Goal: Entertainment & Leisure: Consume media (video, audio)

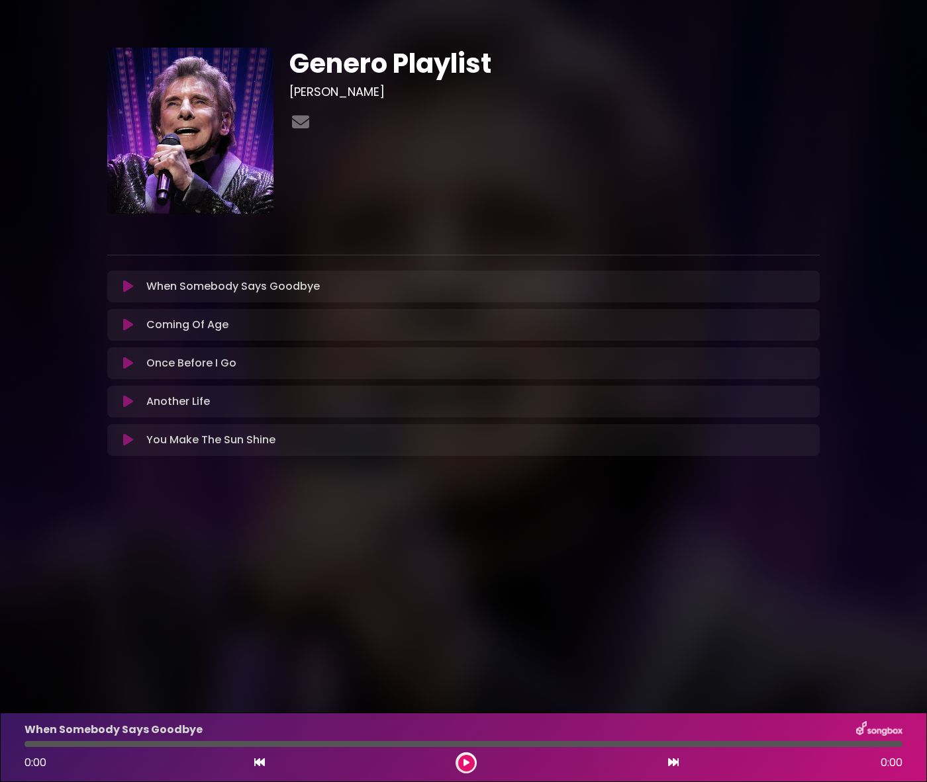
click at [126, 289] on icon at bounding box center [128, 286] width 10 height 13
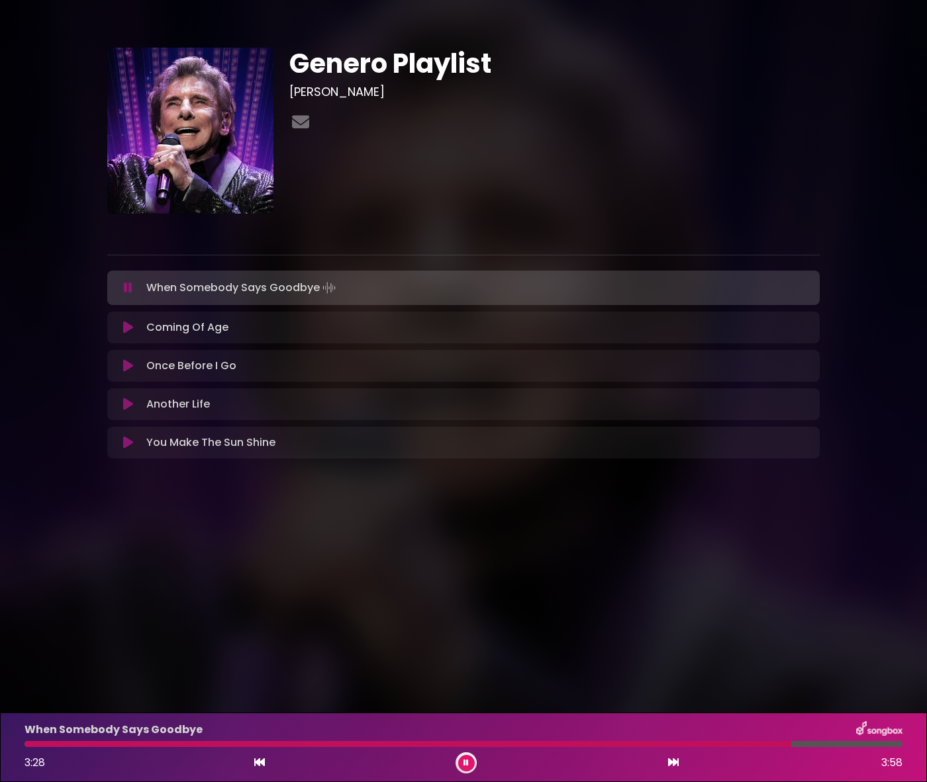
click at [646, 595] on body "× Genero Playlist [PERSON_NAME]" at bounding box center [463, 391] width 927 height 782
click at [130, 330] on icon at bounding box center [128, 327] width 10 height 13
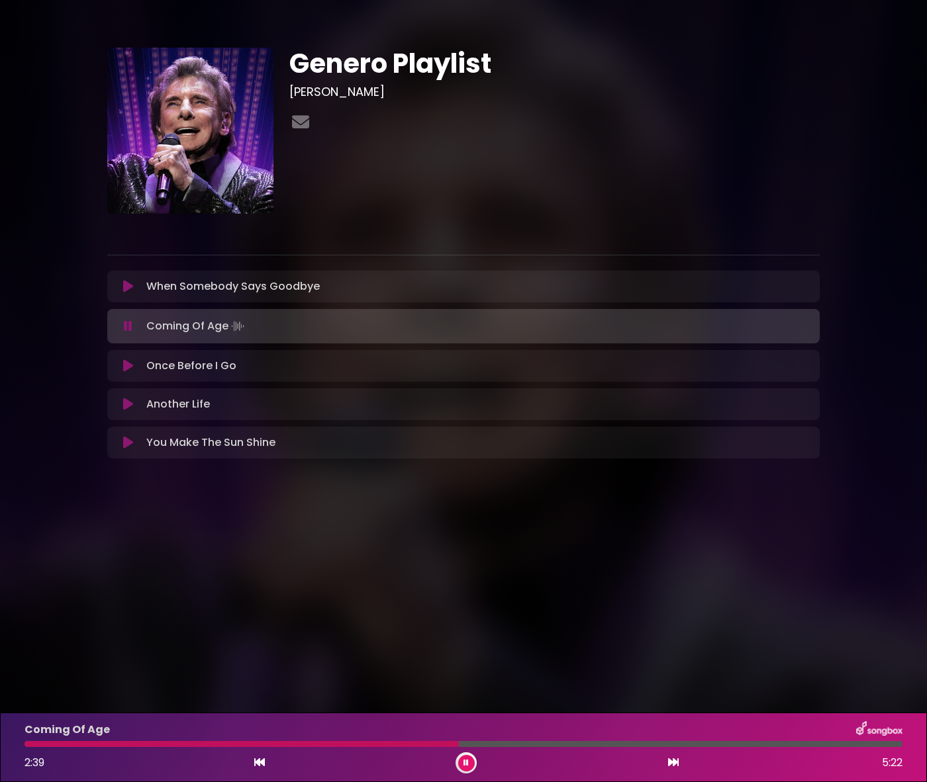
click at [123, 369] on icon at bounding box center [128, 365] width 10 height 13
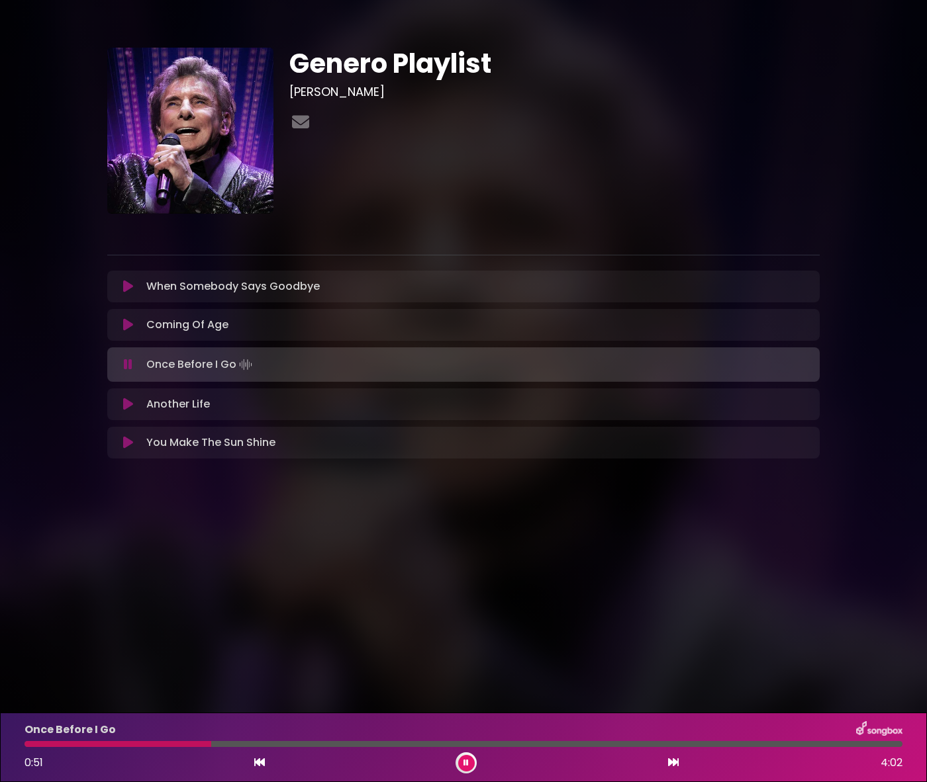
click at [372, 748] on div "Once Before I Go 0:51 4:02" at bounding box center [464, 748] width 894 height 52
click at [379, 743] on div at bounding box center [463, 744] width 878 height 6
click at [635, 745] on div at bounding box center [463, 744] width 878 height 6
click at [128, 411] on div "Another Life Loading Track..." at bounding box center [463, 405] width 696 height 16
click at [128, 404] on icon at bounding box center [128, 404] width 10 height 13
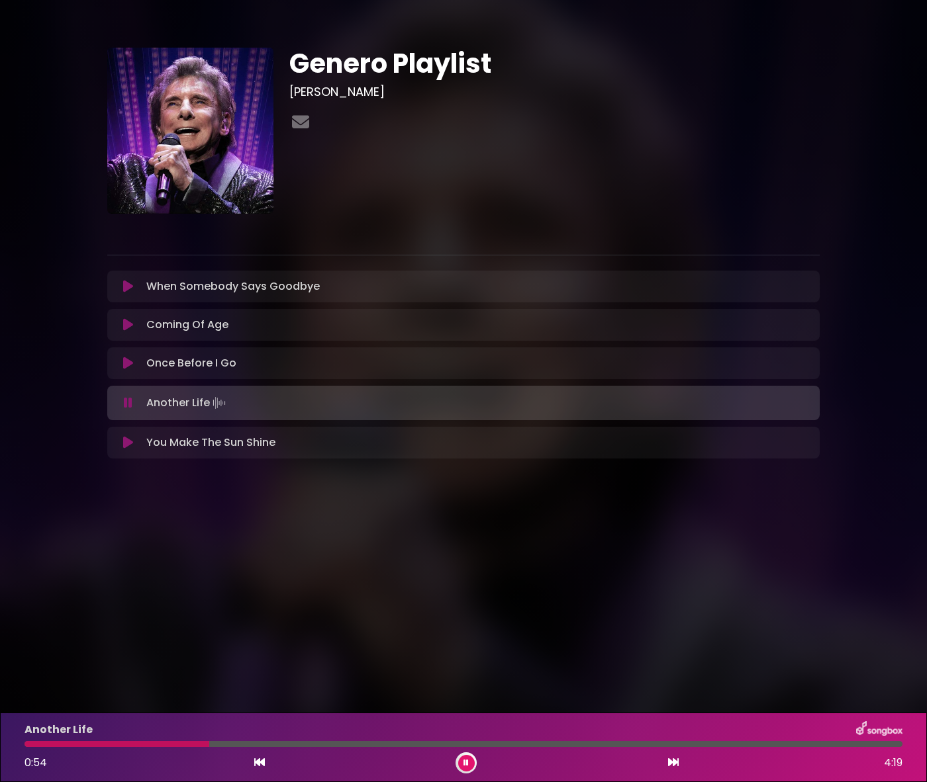
click at [121, 448] on button at bounding box center [128, 442] width 26 height 13
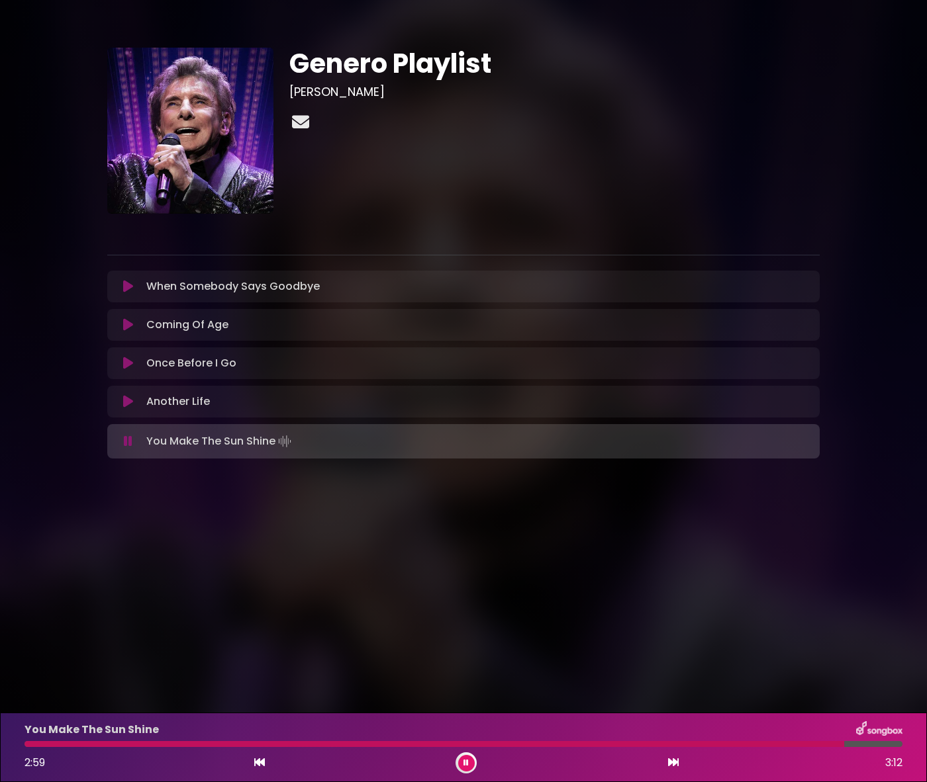
click at [297, 123] on icon at bounding box center [300, 121] width 23 height 17
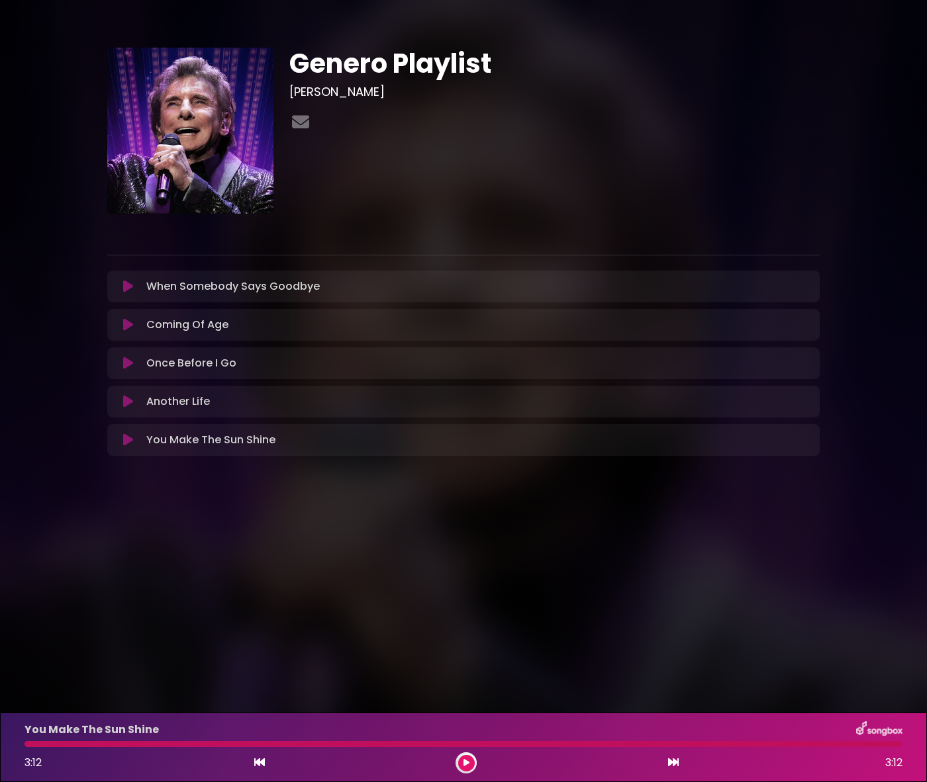
click at [696, 175] on div "Genero Playlist [PERSON_NAME]" at bounding box center [554, 131] width 546 height 166
click at [544, 1] on div "Genero Playlist [PERSON_NAME] ×" at bounding box center [463, 255] width 927 height 510
click at [127, 444] on icon at bounding box center [128, 440] width 10 height 13
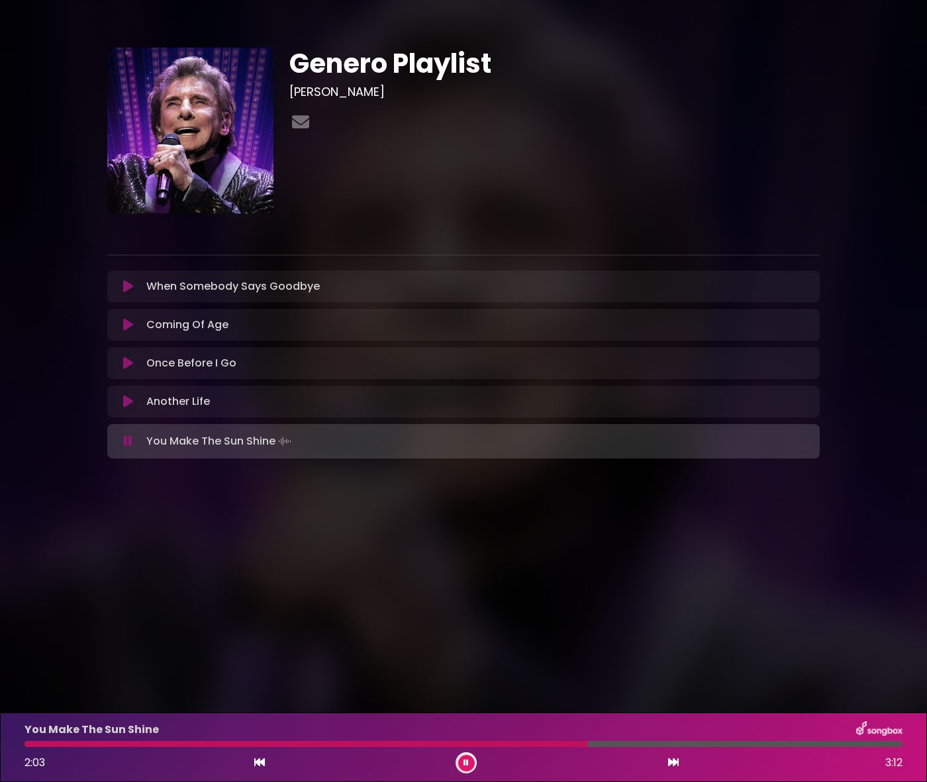
click at [128, 446] on icon at bounding box center [128, 441] width 9 height 13
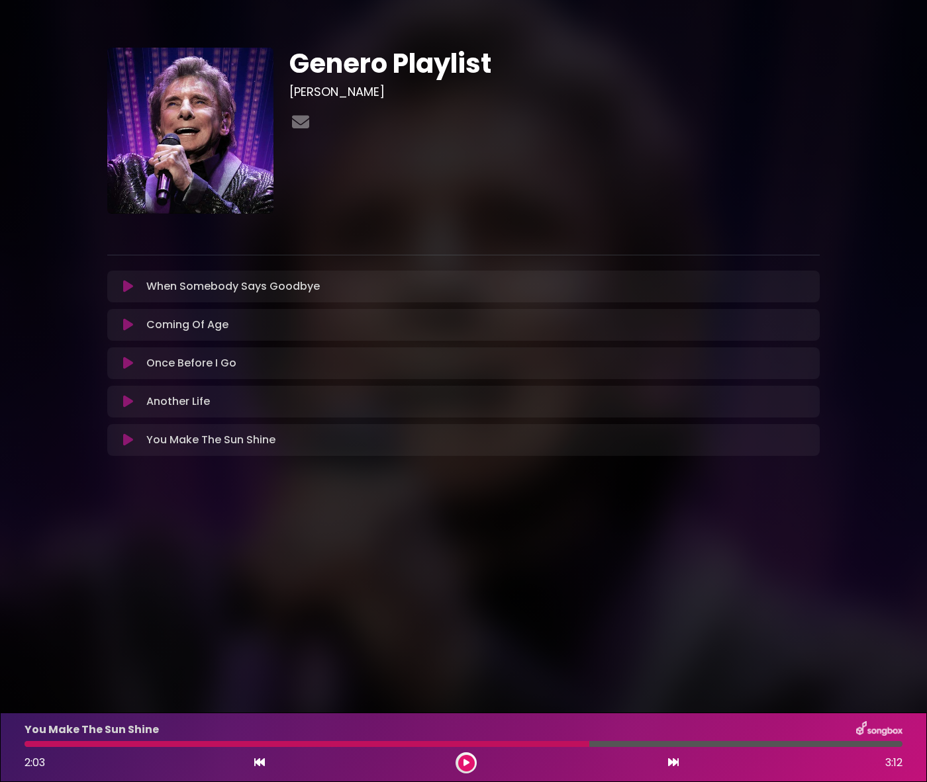
click at [665, 105] on div "Genero Playlist [PERSON_NAME]" at bounding box center [554, 131] width 546 height 166
click at [463, 553] on body "× Genero Playlist [PERSON_NAME]" at bounding box center [463, 391] width 927 height 782
